Goal: Transaction & Acquisition: Purchase product/service

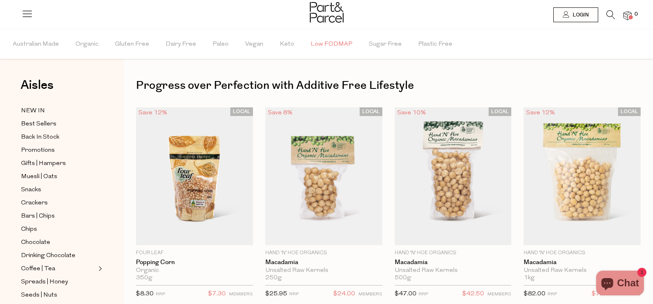
click at [334, 43] on span "Low FODMAP" at bounding box center [331, 44] width 42 height 29
click at [612, 15] on icon at bounding box center [610, 14] width 9 height 9
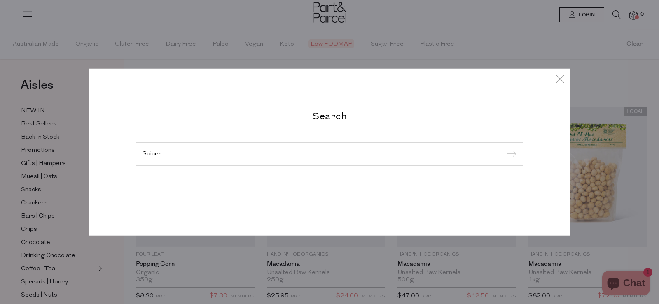
type input "Spices"
click at [504, 148] on input "submit" at bounding box center [510, 154] width 12 height 12
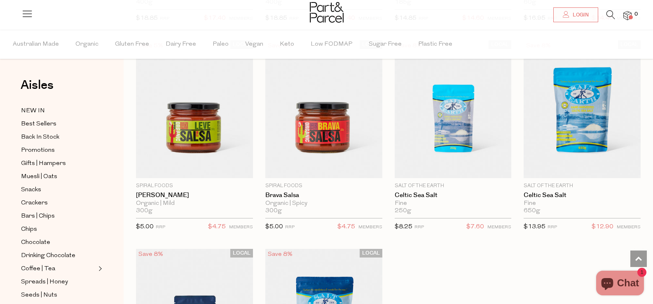
scroll to position [2553, 0]
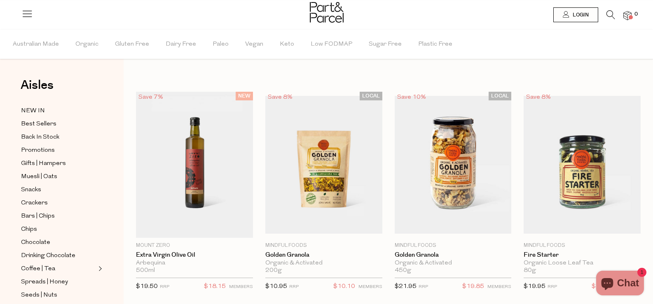
click at [612, 16] on icon at bounding box center [610, 14] width 9 height 9
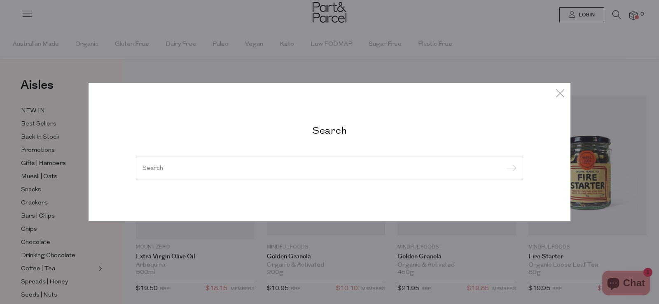
click at [168, 166] on input "search" at bounding box center [329, 168] width 374 height 6
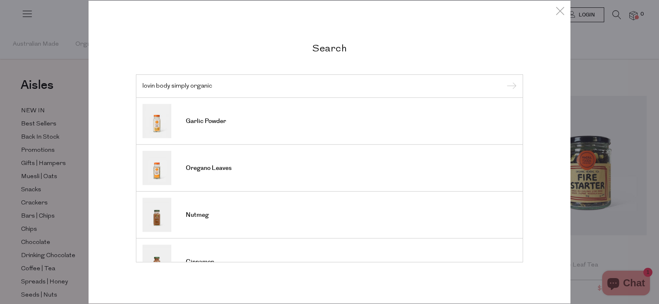
type input "lovin body simply organic"
click at [504, 80] on input "submit" at bounding box center [510, 86] width 12 height 12
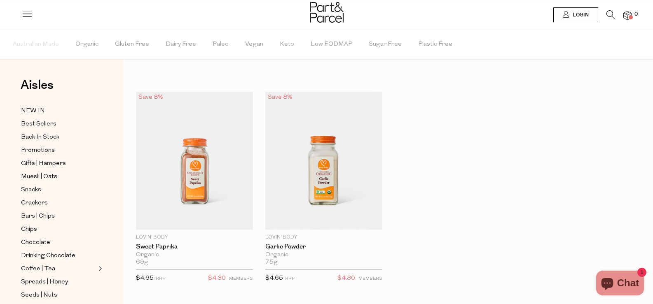
click at [607, 16] on icon at bounding box center [610, 14] width 9 height 9
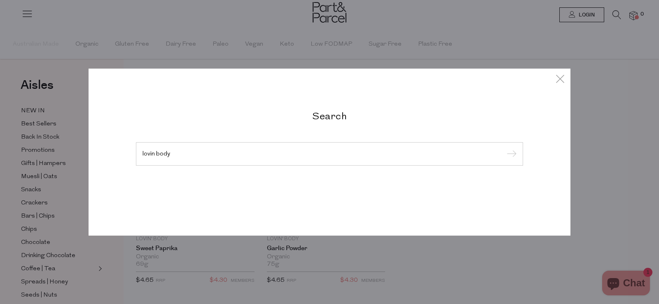
type input "lovin body"
click at [504, 148] on input "submit" at bounding box center [510, 154] width 12 height 12
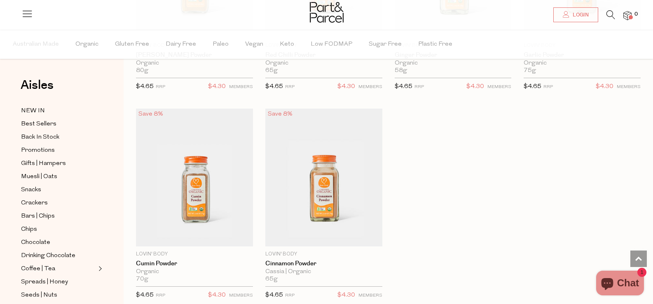
scroll to position [1276, 0]
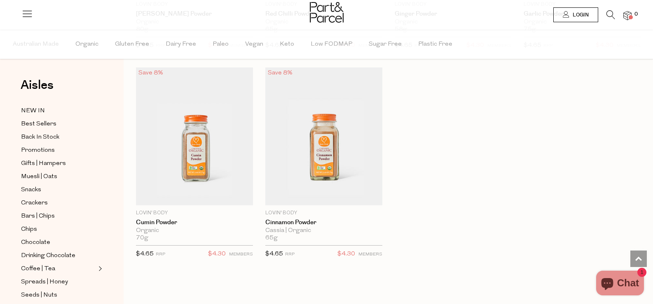
click at [568, 15] on icon at bounding box center [565, 14] width 7 height 7
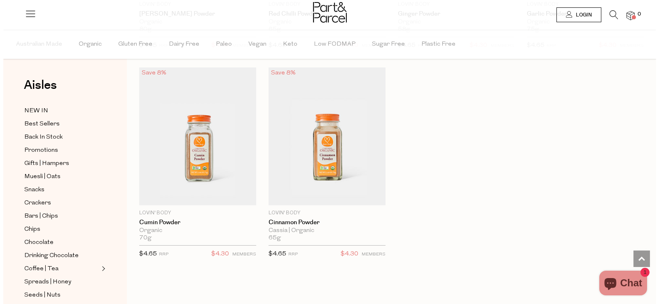
scroll to position [1287, 0]
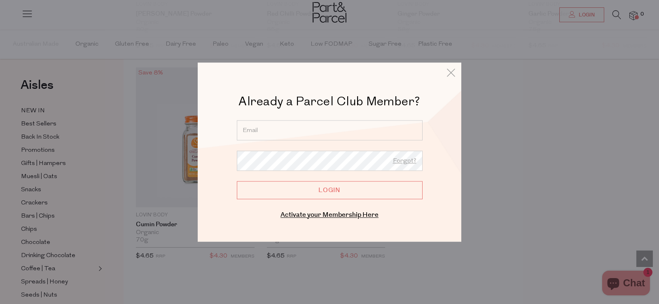
click at [327, 191] on input "Login" at bounding box center [330, 190] width 186 height 18
click at [249, 128] on input "email" at bounding box center [330, 130] width 186 height 20
type input "kgmhouse@gmail.com"
click at [448, 73] on icon at bounding box center [451, 73] width 12 height 12
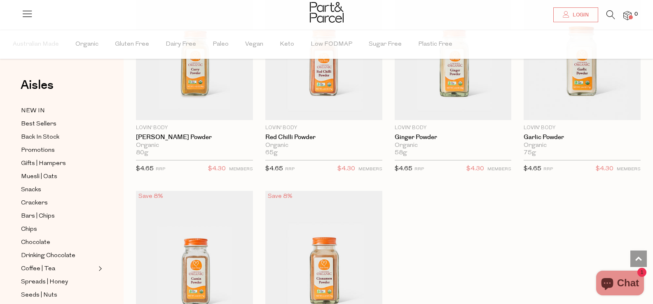
scroll to position [1112, 0]
